Goal: Task Accomplishment & Management: Use online tool/utility

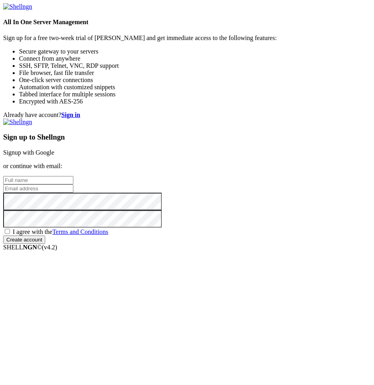
click at [80, 111] on strong "Sign in" at bounding box center [70, 114] width 19 height 7
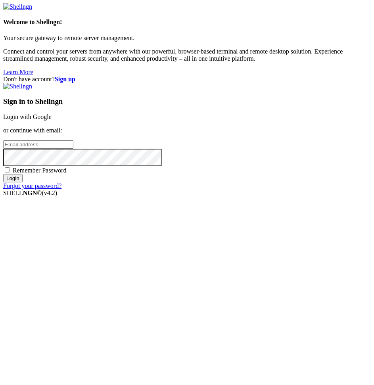
drag, startPoint x: 264, startPoint y: 157, endPoint x: 258, endPoint y: 155, distance: 7.0
click at [52, 120] on link "Login with Google" at bounding box center [27, 116] width 48 height 7
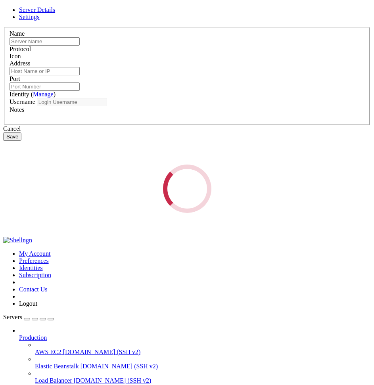
type input "mailserver"
type input "[DOMAIN_NAME]"
type input "64649"
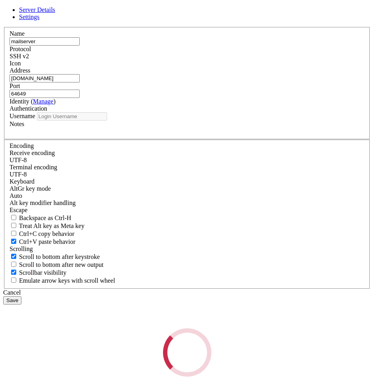
type input "dovah"
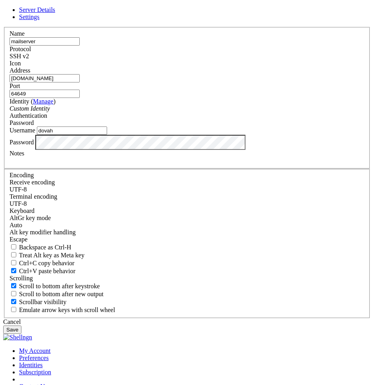
drag, startPoint x: 74, startPoint y: 122, endPoint x: 31, endPoint y: 122, distance: 43.6
click at [31, 122] on div "Server Details Settings Name mailserver Protocol SSH v2 Icon" at bounding box center [186, 169] width 367 height 327
type input "gr1"
drag, startPoint x: 142, startPoint y: 149, endPoint x: 32, endPoint y: 147, distance: 110.2
click at [33, 149] on div "Server Details Settings Name gr1 Protocol SSH v2 Icon" at bounding box center [186, 169] width 367 height 327
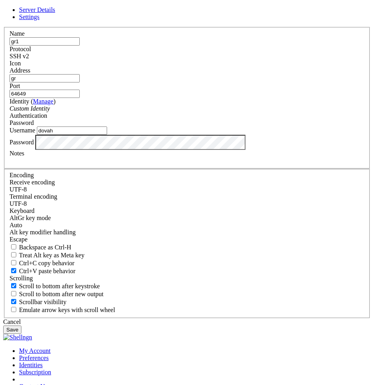
type input "g"
type input "[DOMAIN_NAME]"
click at [107, 135] on input "dovah" at bounding box center [72, 130] width 70 height 8
click at [56, 207] on div "Server Details Settings Name gr1 Protocol SSH v2 Icon" at bounding box center [186, 169] width 367 height 327
type input "s"
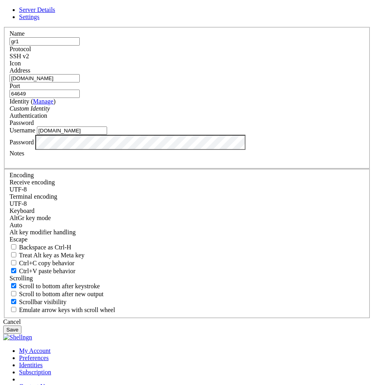
type input "[DOMAIN_NAME]"
drag, startPoint x: 197, startPoint y: 144, endPoint x: 191, endPoint y: 144, distance: 5.2
click at [192, 144] on fieldset "Name gr1 Protocol SSH v2 Icon Address [DOMAIN_NAME] Port 64649 ( Manage )" at bounding box center [187, 98] width 366 height 142
type input "22"
click at [21, 325] on button "Save" at bounding box center [12, 329] width 18 height 8
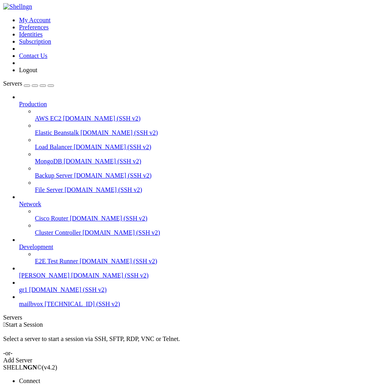
click at [40, 377] on span "Connect" at bounding box center [29, 380] width 21 height 7
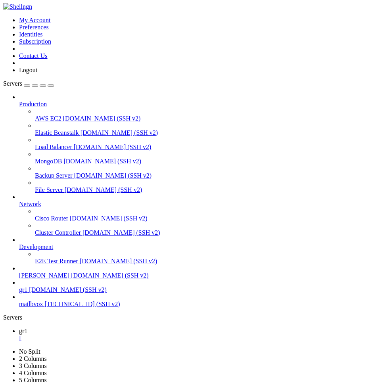
drag, startPoint x: 99, startPoint y: 57, endPoint x: 34, endPoint y: 49, distance: 65.1
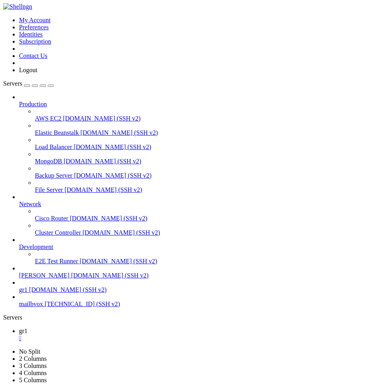
click at [34, 49] on div "My Account Preferences Identities Subscription Contact Us Logout Servers Produc…" at bounding box center [186, 235] width 367 height 465
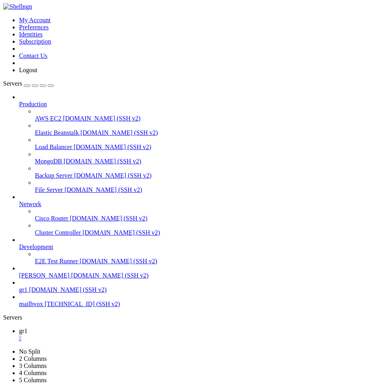
drag, startPoint x: 153, startPoint y: 575, endPoint x: 71, endPoint y: 645, distance: 107.4
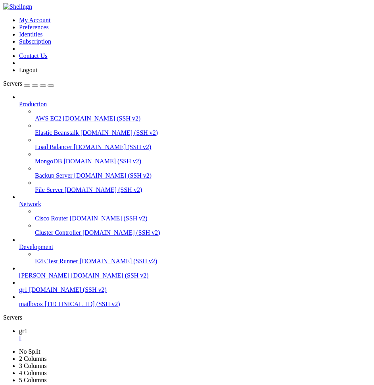
scroll to position [428, 0]
drag, startPoint x: 46, startPoint y: 536, endPoint x: 255, endPoint y: 653, distance: 239.6
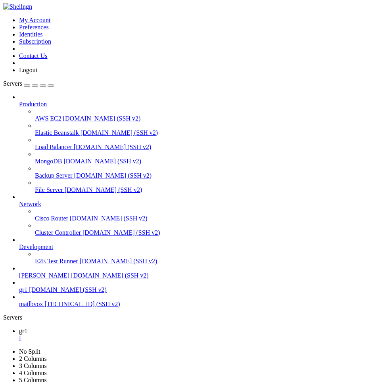
drag, startPoint x: 33, startPoint y: 516, endPoint x: 15, endPoint y: 534, distance: 24.9
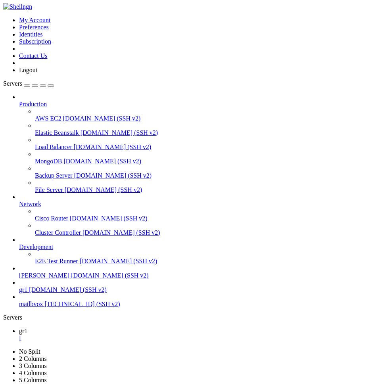
scroll to position [478, 0]
drag, startPoint x: 57, startPoint y: 532, endPoint x: 20, endPoint y: 686, distance: 158.3
